Goal: Task Accomplishment & Management: Manage account settings

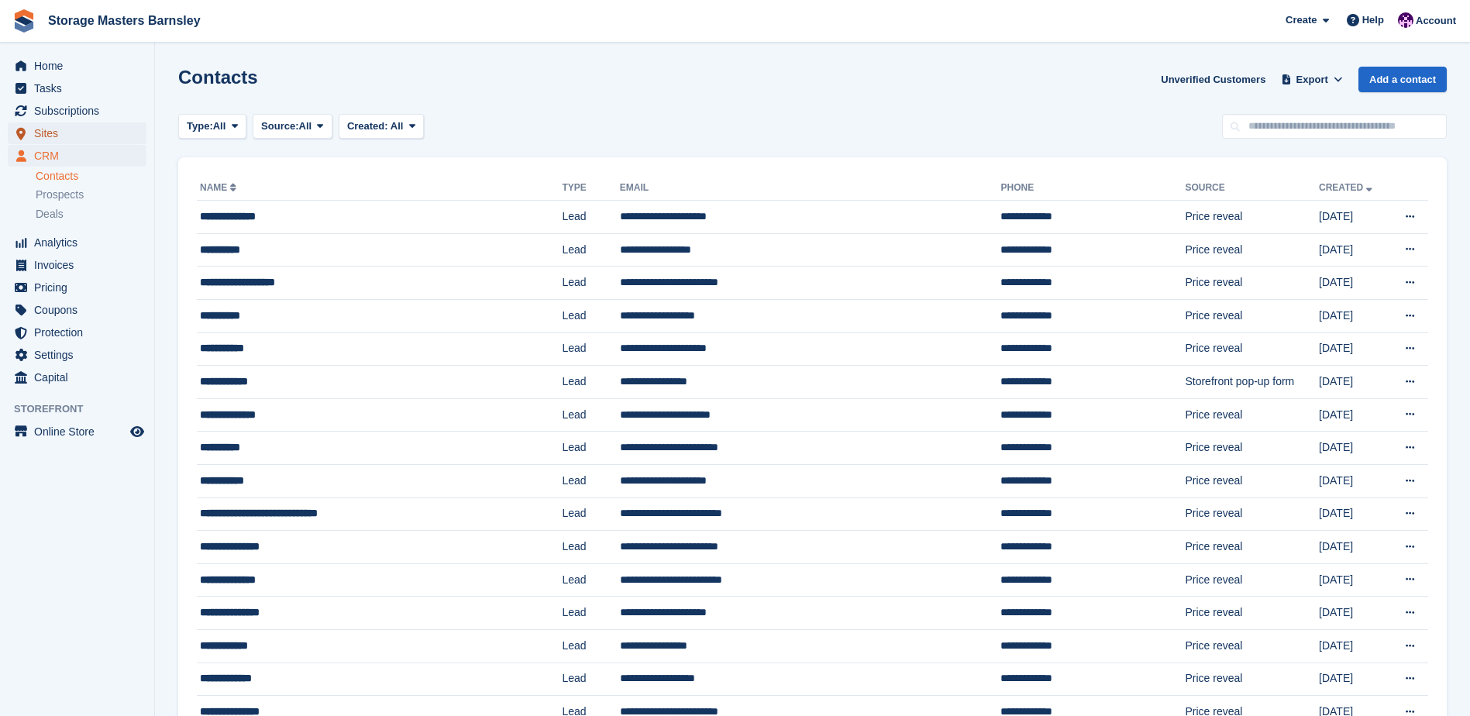
click at [54, 136] on span "Sites" at bounding box center [80, 133] width 93 height 22
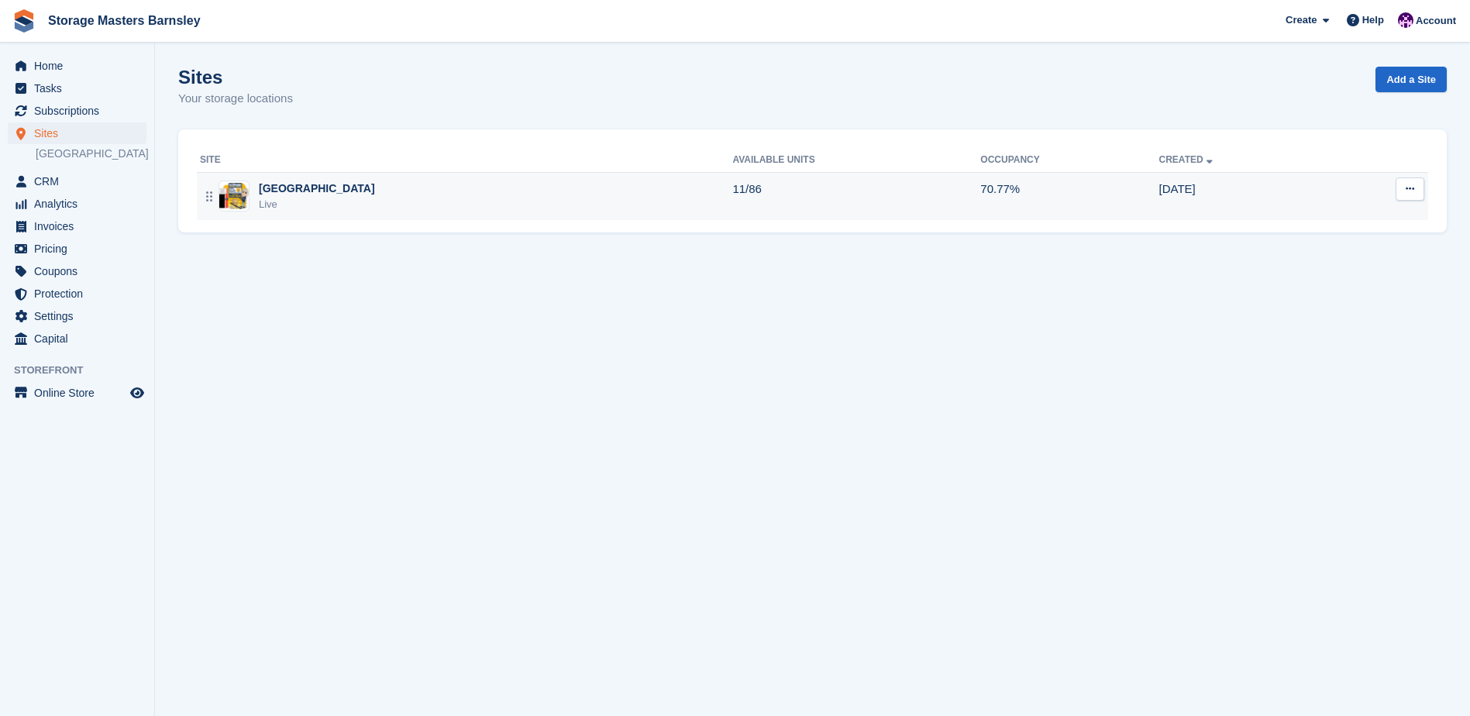
click at [732, 181] on div "[GEOGRAPHIC_DATA] Barnsley Live" at bounding box center [466, 197] width 532 height 32
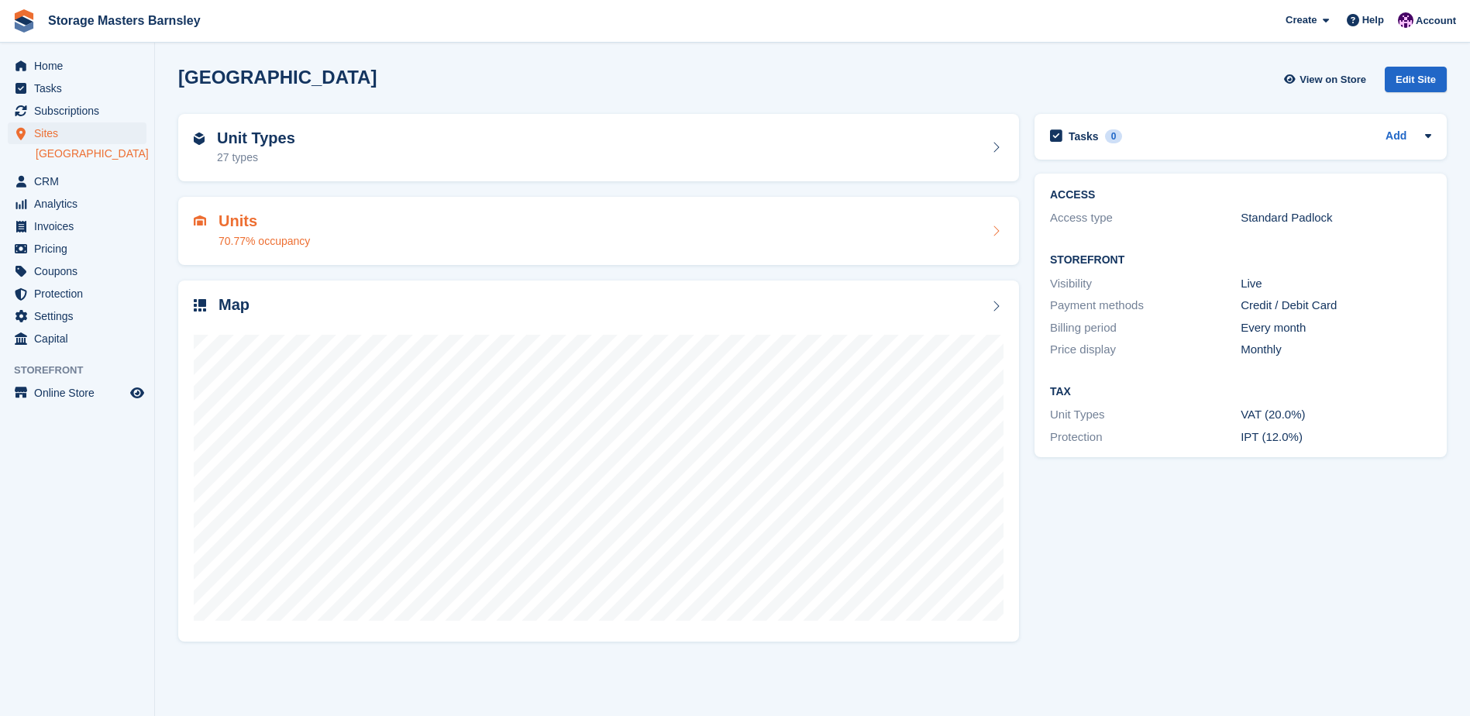
click at [825, 213] on div "Units 70.77% occupancy" at bounding box center [599, 230] width 810 height 37
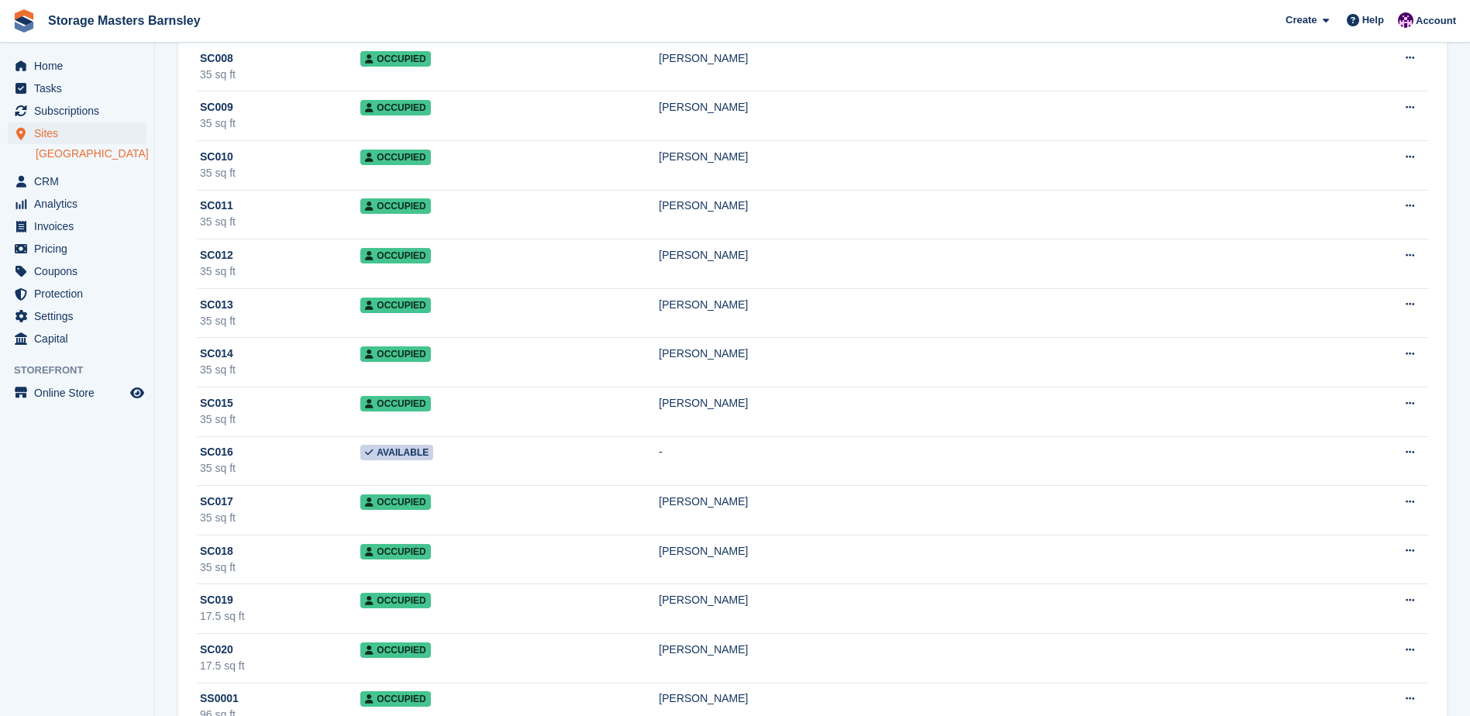
scroll to position [421, 0]
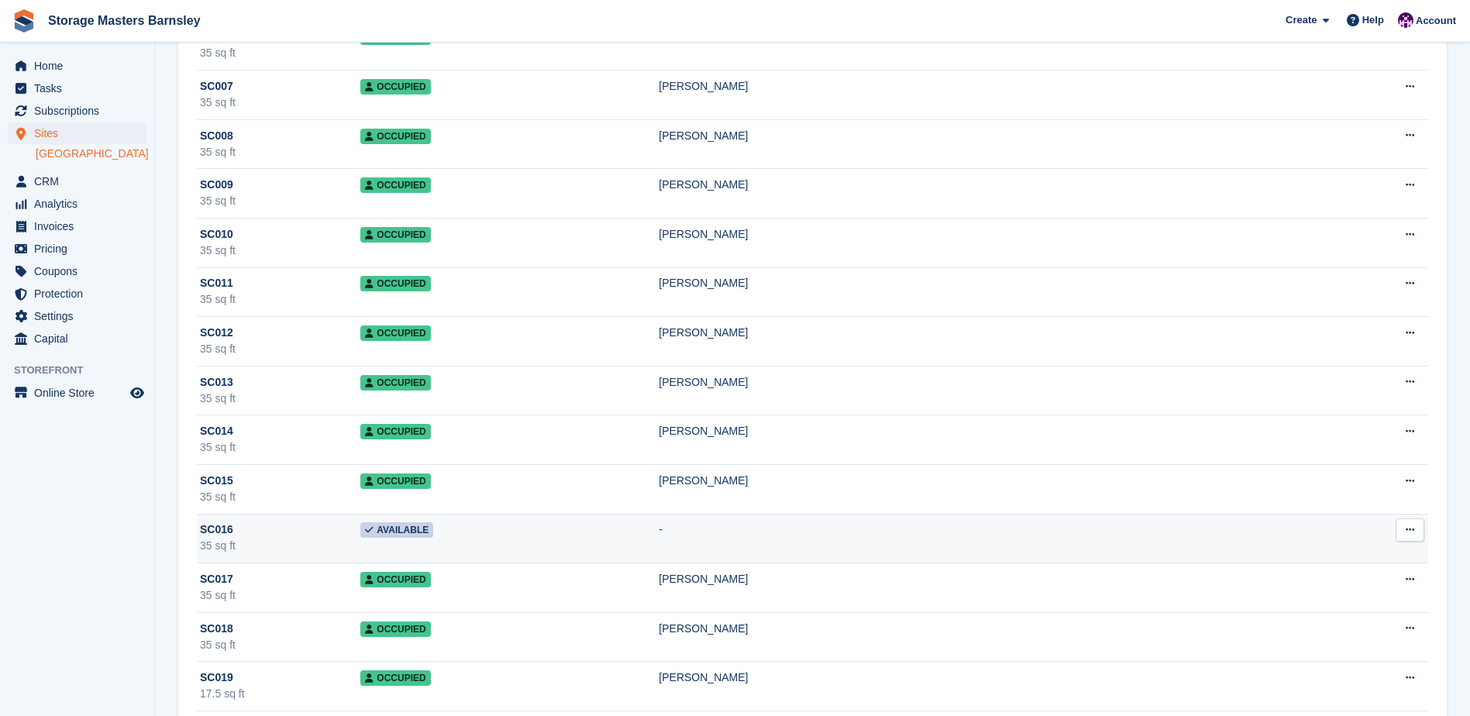
click at [549, 530] on td "Available" at bounding box center [509, 539] width 298 height 50
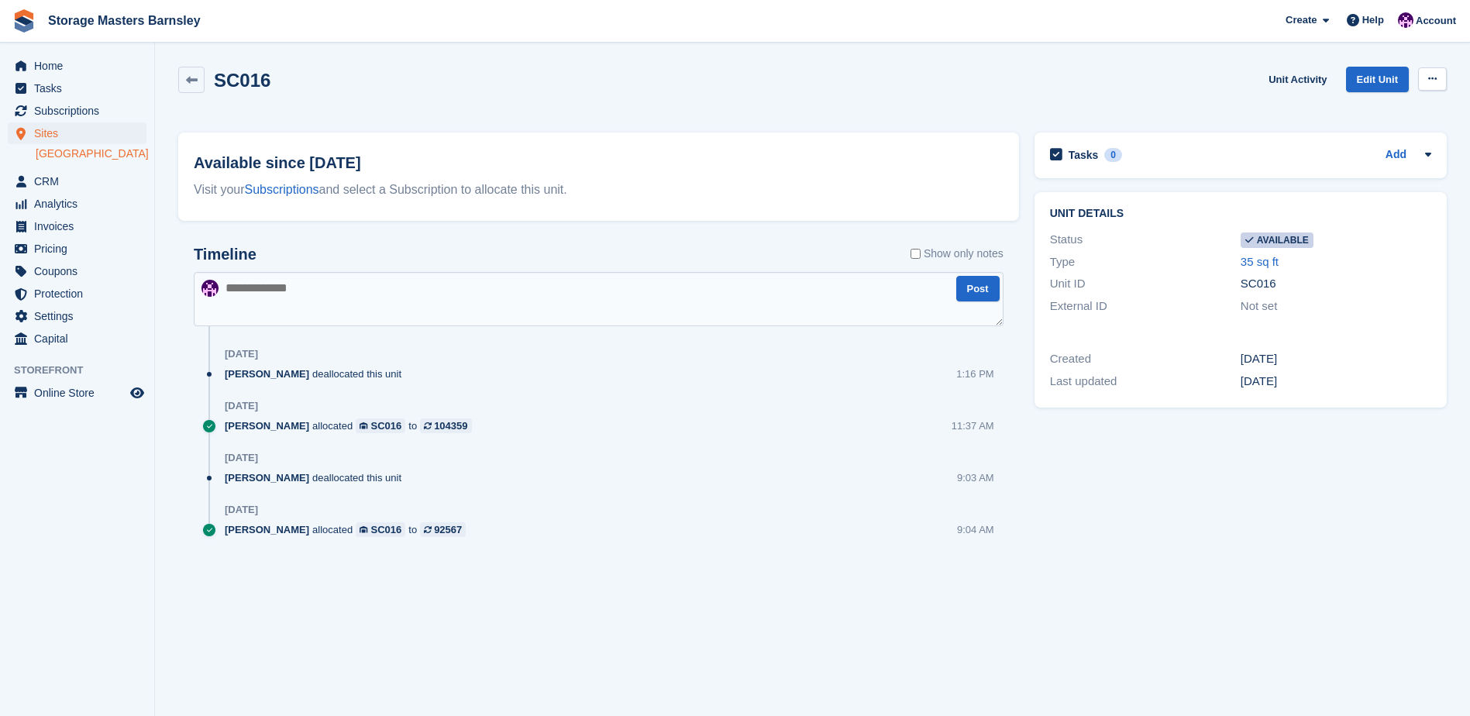
click at [1439, 75] on button at bounding box center [1432, 78] width 29 height 23
click at [1380, 104] on p "Make unavailable" at bounding box center [1372, 109] width 135 height 20
click at [71, 192] on span "CRM" at bounding box center [80, 181] width 93 height 22
